Goal: Transaction & Acquisition: Obtain resource

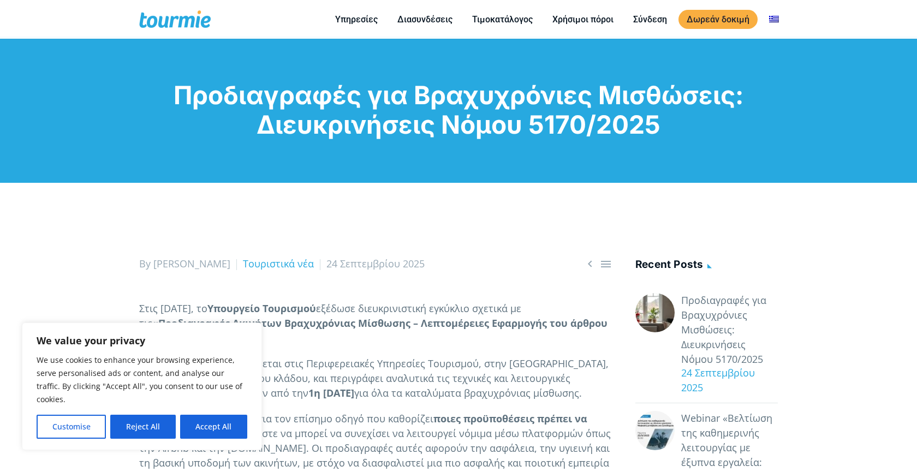
scroll to position [22, 0]
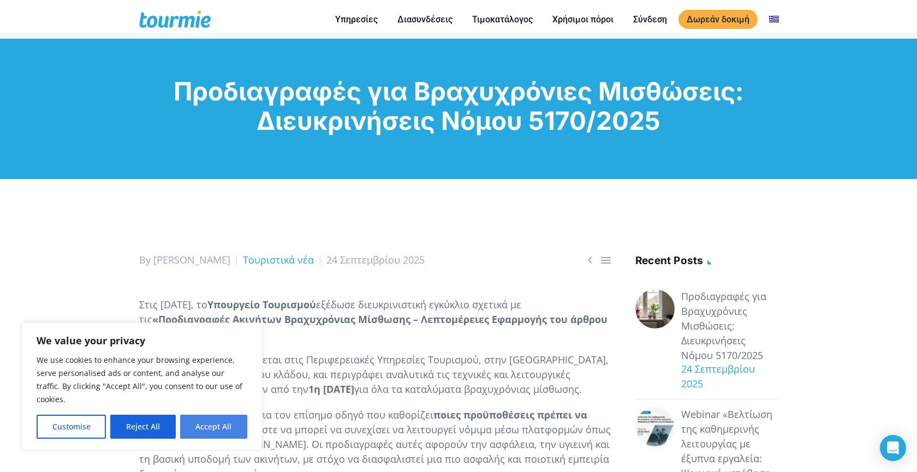
click at [223, 425] on button "Accept All" at bounding box center [213, 427] width 67 height 24
checkbox input "true"
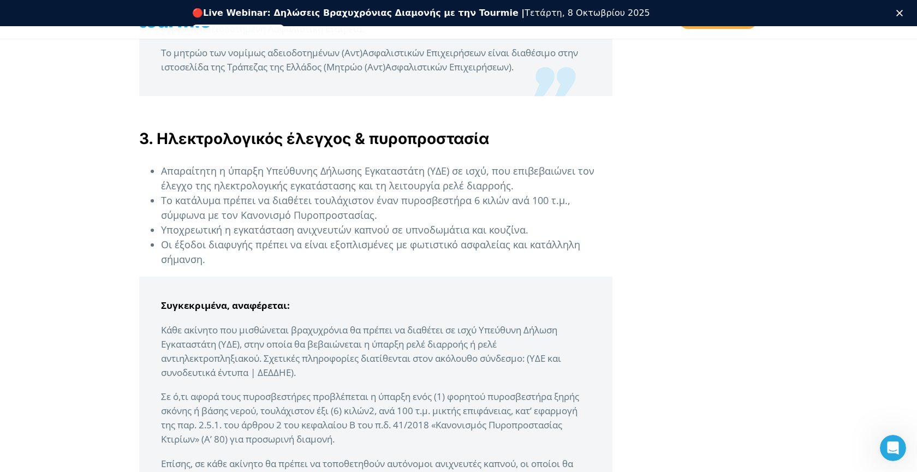
scroll to position [1734, 0]
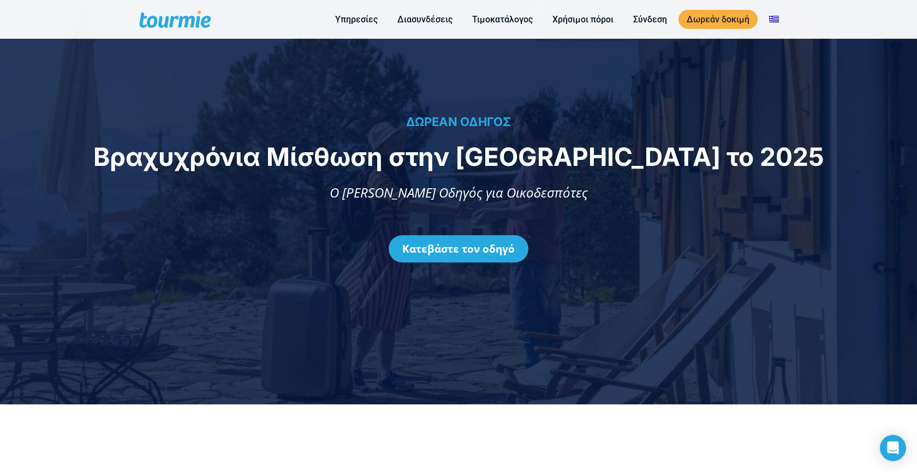
scroll to position [68, 0]
click at [469, 245] on link "Κατεβάστε τον οδηγό" at bounding box center [459, 248] width 140 height 27
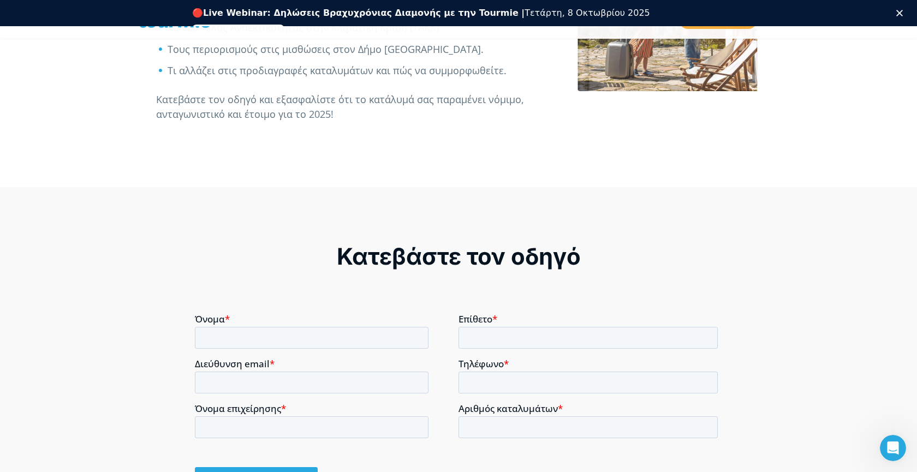
scroll to position [754, 0]
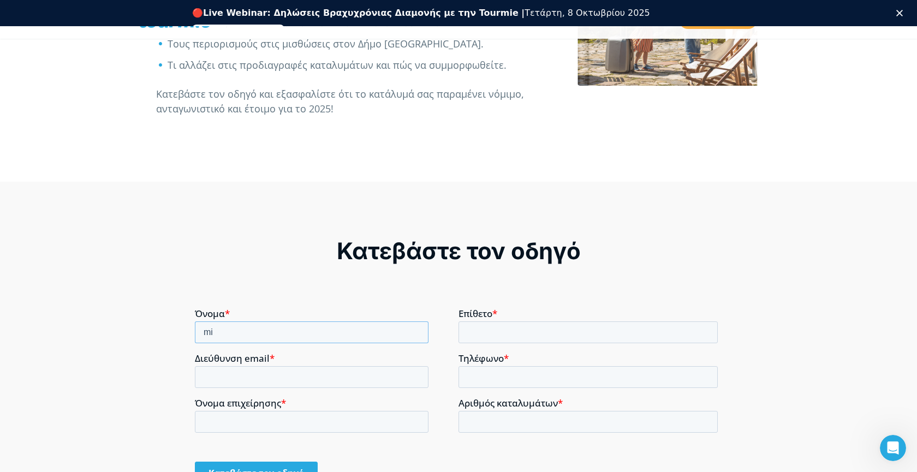
type input "m"
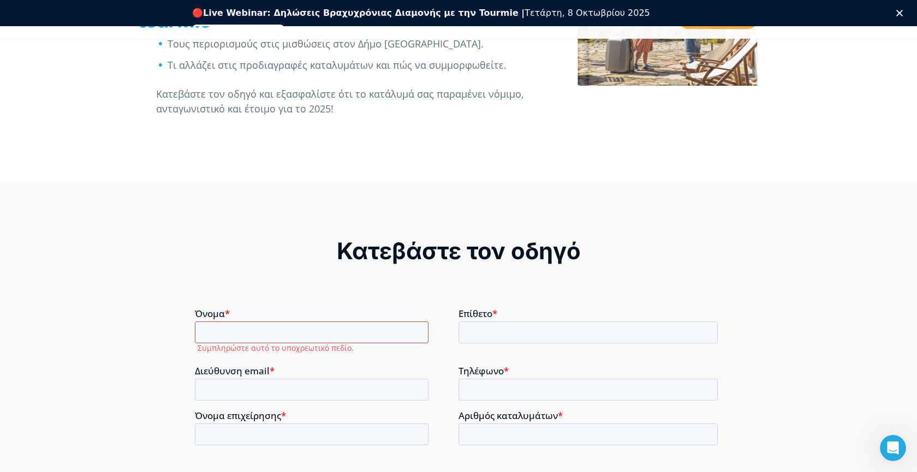
type input "m"
type input "μ"
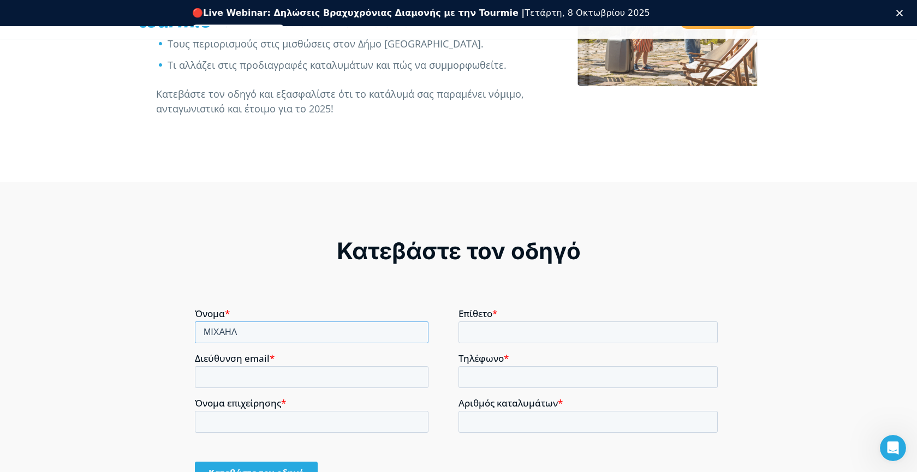
type input "ΜΙΧΑΗΛ"
type input "ΚΟΝΤΑΞΑΚΗΣ"
type input "6947773424"
click at [475, 415] on input "Αριθμός καταλυμάτων *" at bounding box center [588, 421] width 259 height 22
click at [705, 424] on input "-1" at bounding box center [588, 421] width 259 height 22
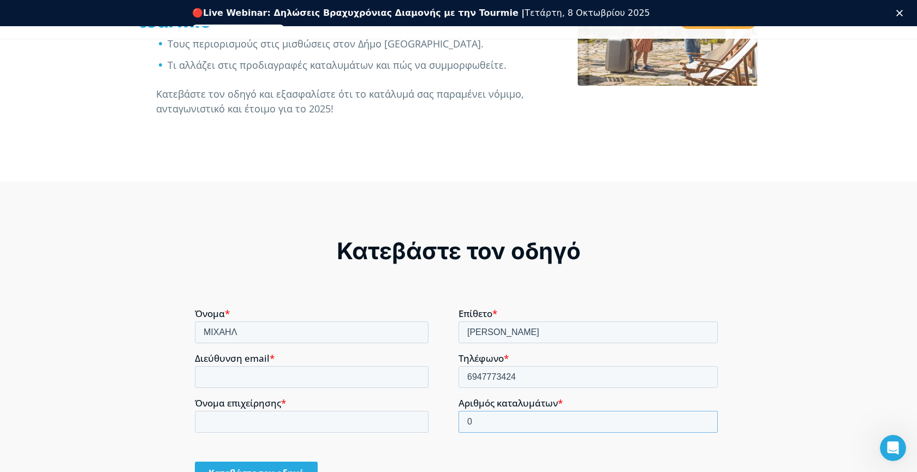
click at [705, 421] on input "0" at bounding box center [588, 421] width 259 height 22
click at [705, 421] on input "1" at bounding box center [588, 421] width 259 height 22
type input "2"
click at [705, 421] on input "2" at bounding box center [588, 421] width 259 height 22
type input "κ"
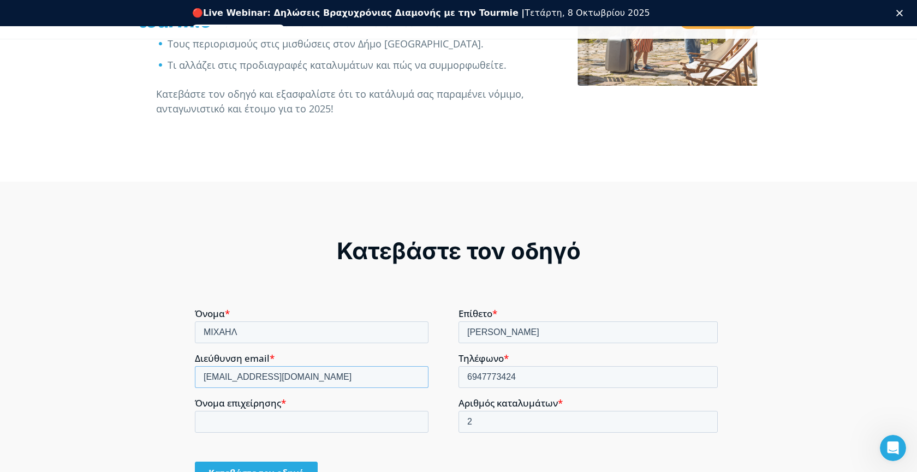
type input "kontax1@otenet.gr"
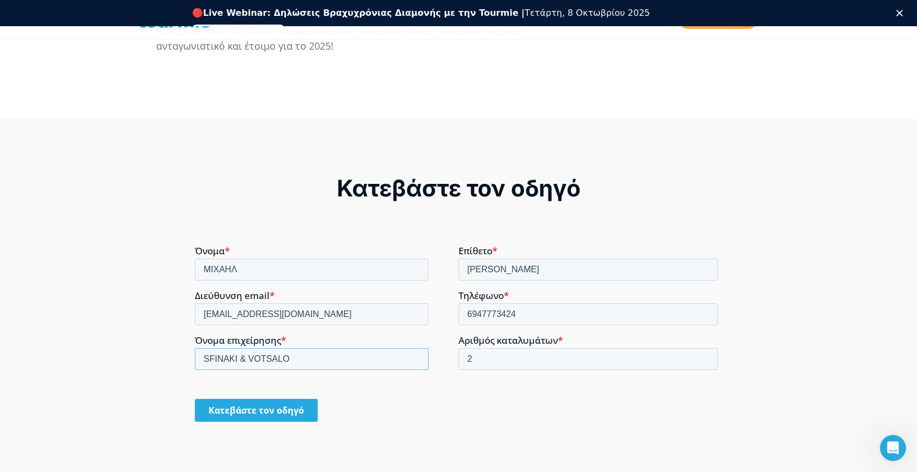
type input "SFINAKI & VOTSALO"
click at [221, 406] on input "Κατεβάστε τον οδηγό" at bounding box center [256, 409] width 123 height 23
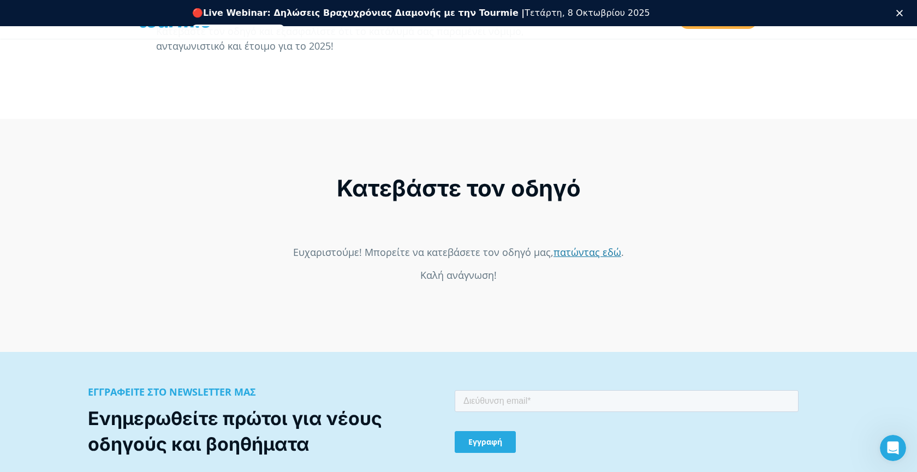
click at [577, 252] on link "πατώντας εδώ" at bounding box center [587, 251] width 68 height 13
